Goal: Task Accomplishment & Management: Manage account settings

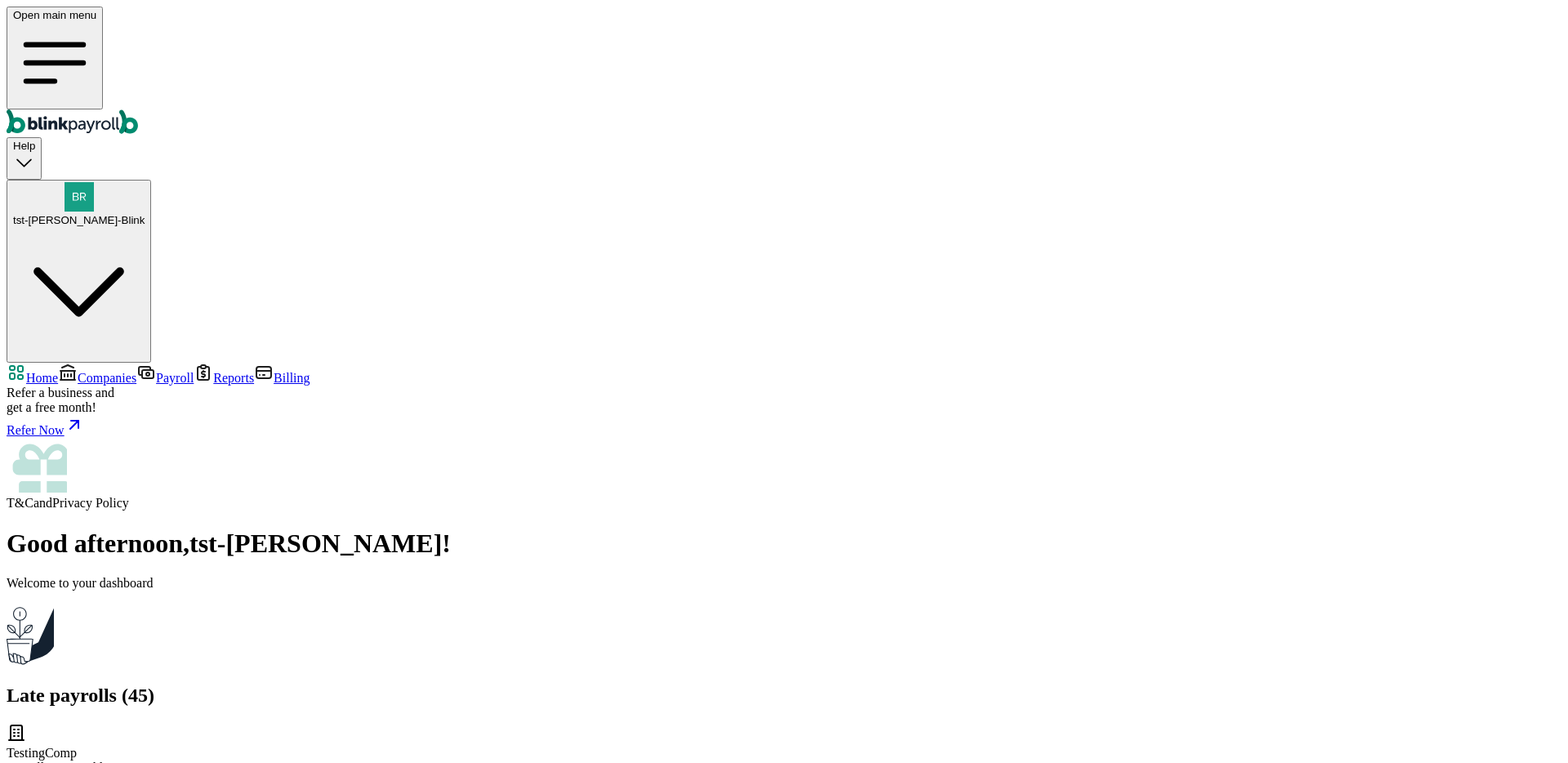
click at [145, 214] on span "tst-Jack tst-Blink" at bounding box center [78, 220] width 132 height 12
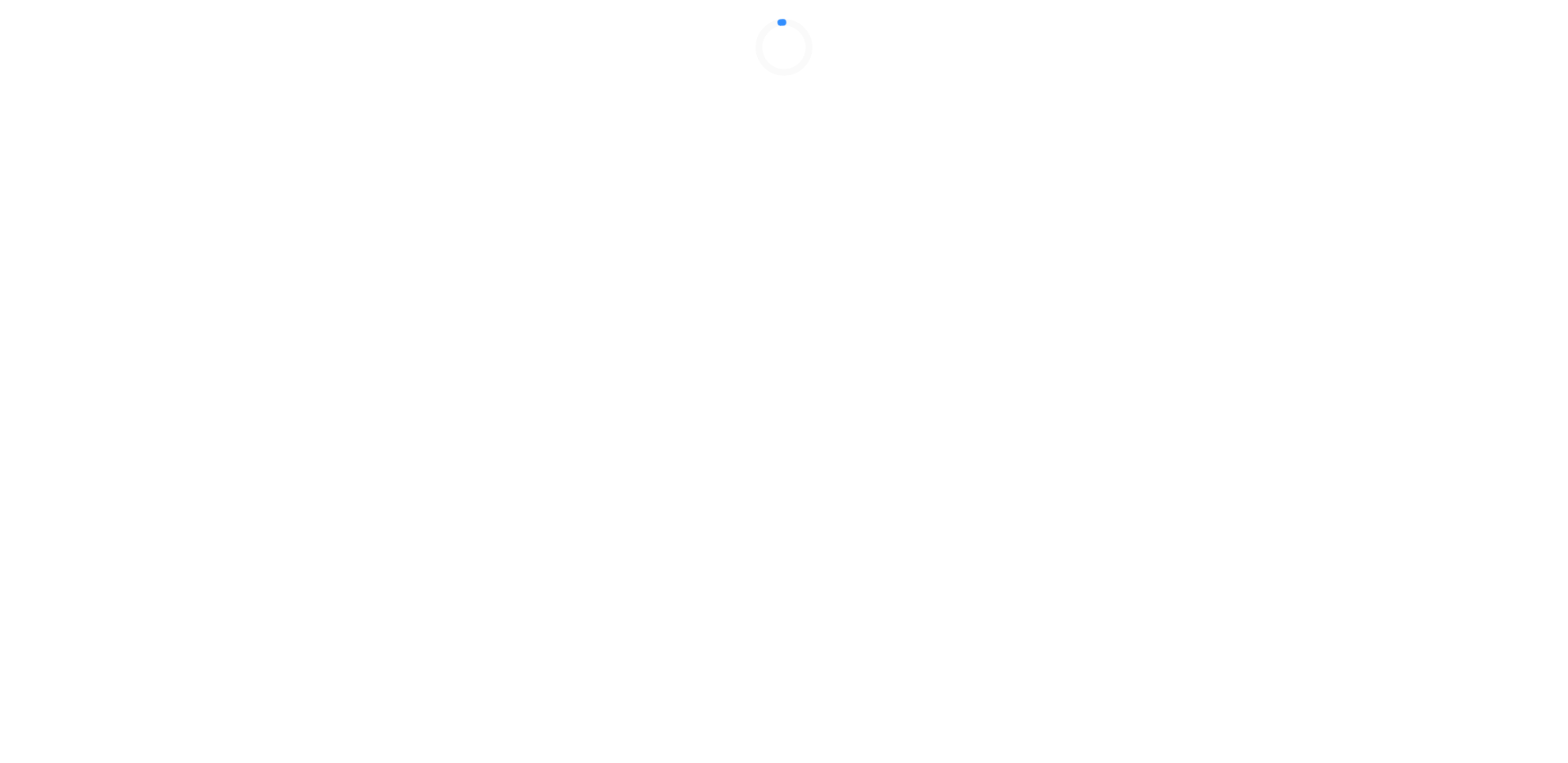
click at [363, 88] on div at bounding box center [784, 47] width 1555 height 81
